Goal: Navigation & Orientation: Find specific page/section

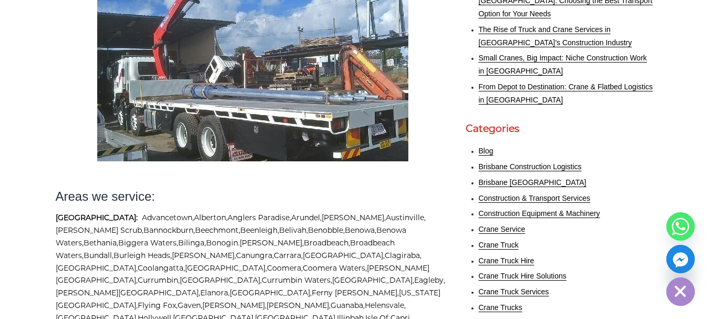
scroll to position [420, 0]
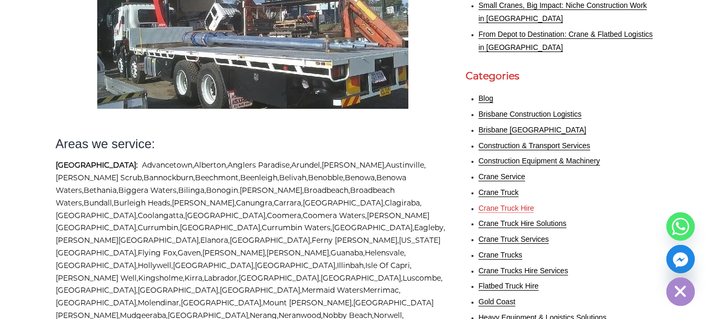
click at [494, 204] on link "Crane Truck Hire" at bounding box center [506, 208] width 56 height 8
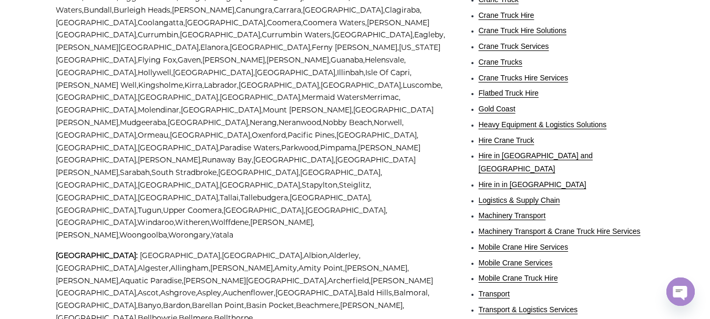
scroll to position [629, 0]
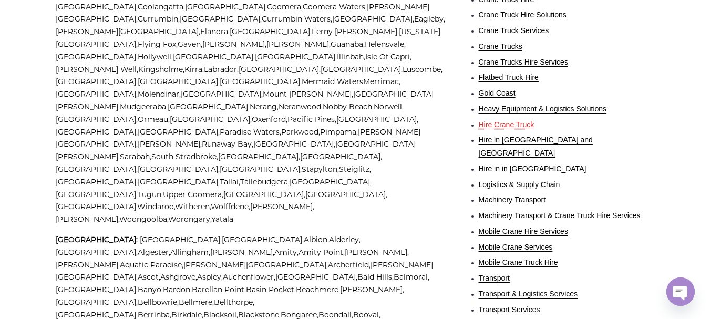
click at [504, 120] on link "Hire Crane Truck" at bounding box center [506, 124] width 56 height 8
